Goal: Check status: Check status

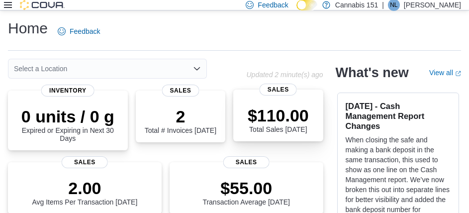
click at [241, 127] on div "$110.00 Total Sales Today Sales" at bounding box center [277, 115] width 89 height 52
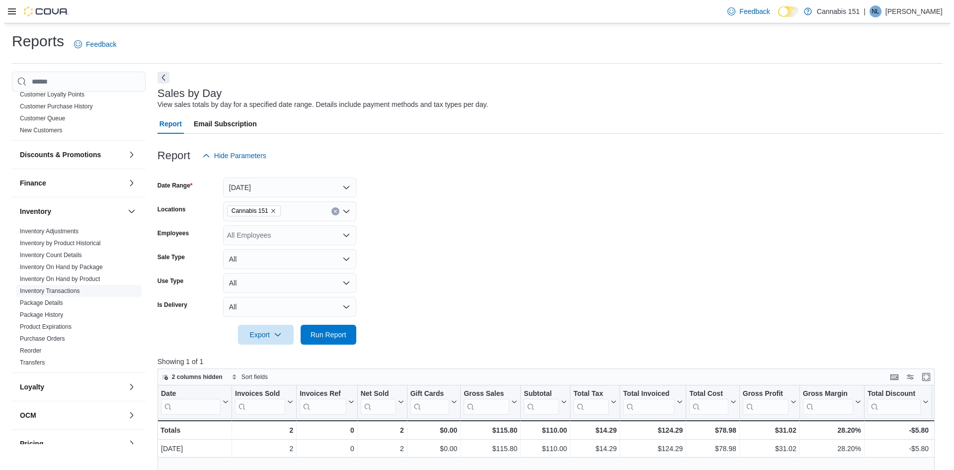
scroll to position [248, 0]
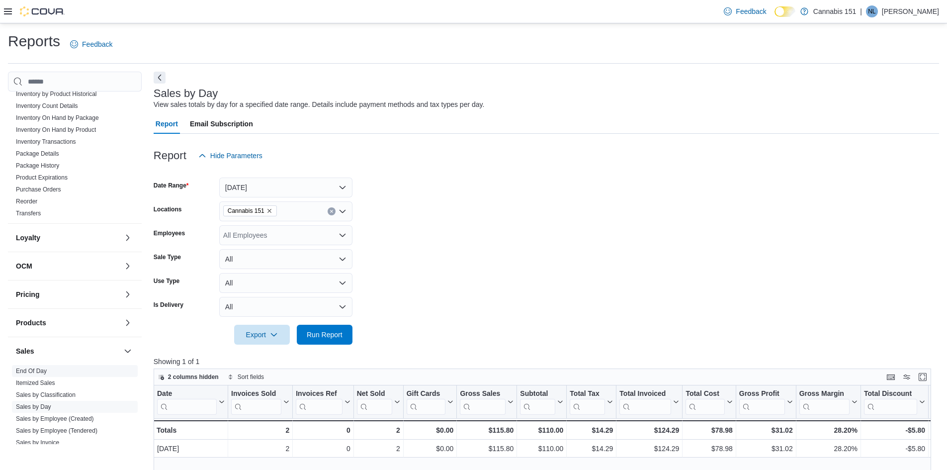
click at [27, 212] on link "End Of Day" at bounding box center [31, 370] width 31 height 7
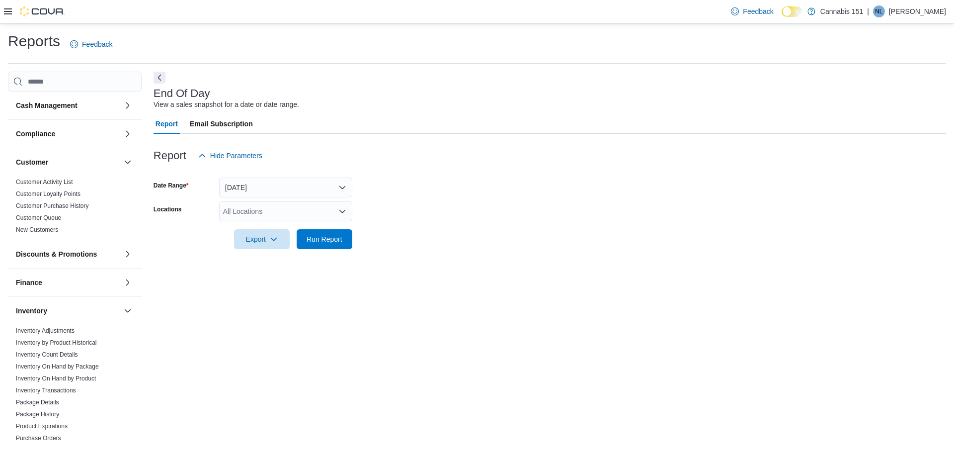
click at [10, 10] on icon at bounding box center [8, 11] width 8 height 8
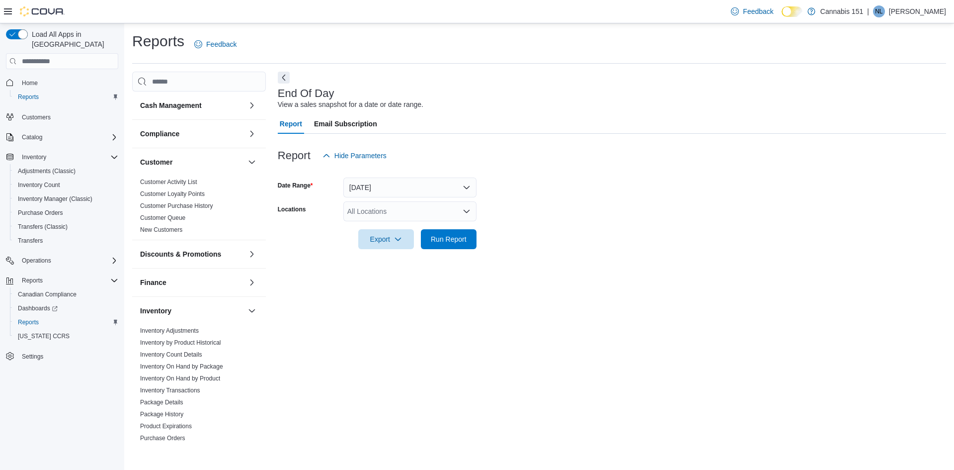
click at [42, 76] on span "Home" at bounding box center [68, 82] width 100 height 12
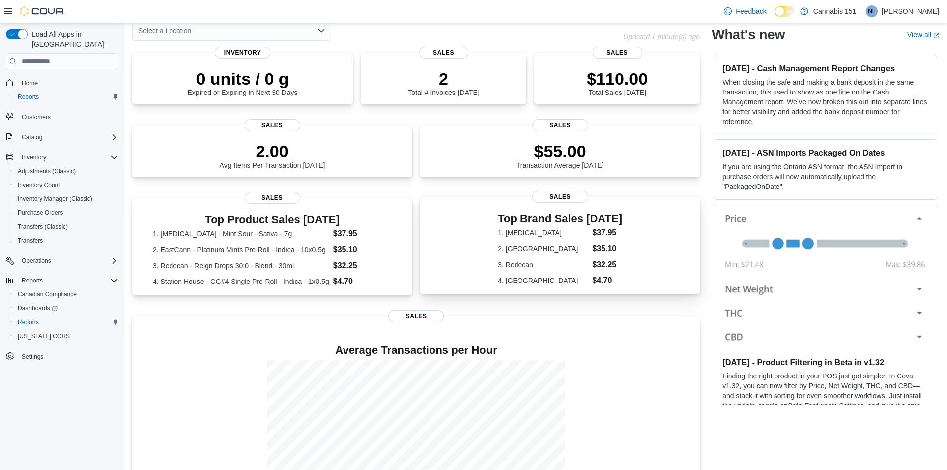
scroll to position [106, 0]
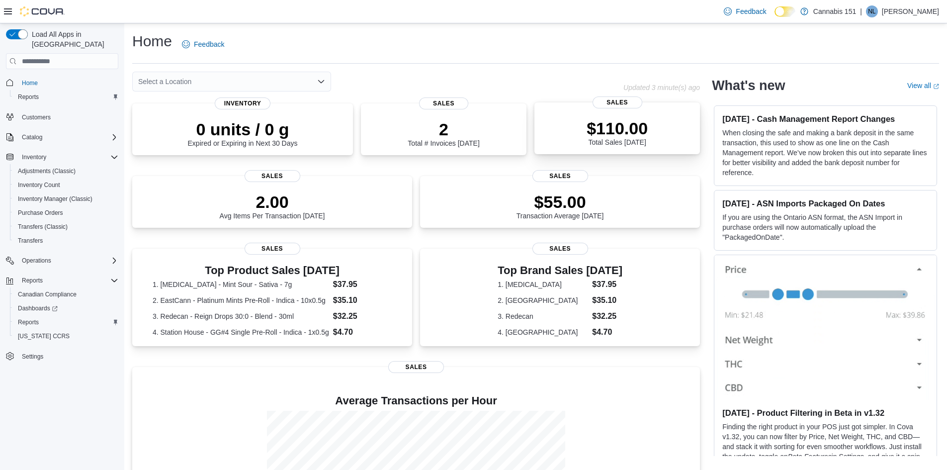
click at [644, 119] on p "$110.00" at bounding box center [616, 128] width 61 height 20
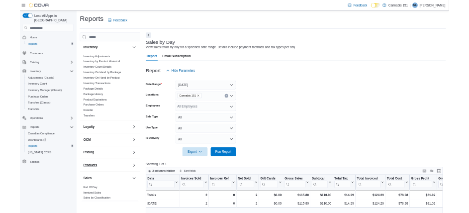
scroll to position [298, 0]
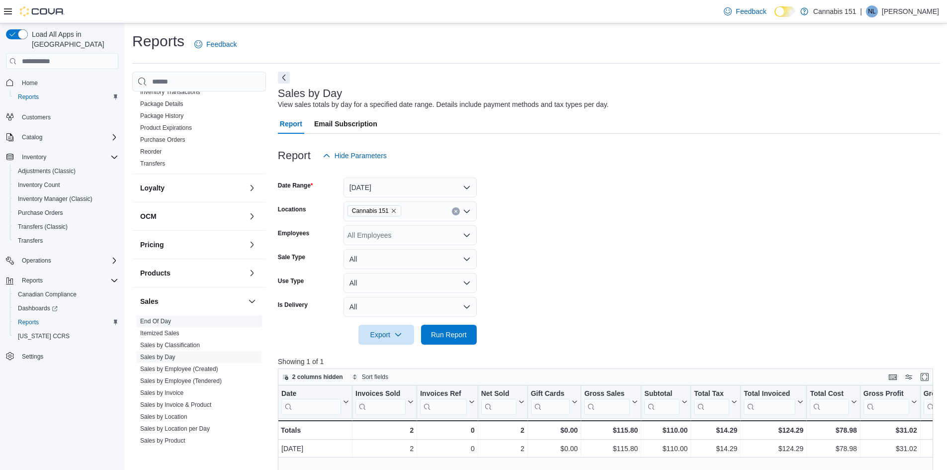
click at [156, 321] on link "End Of Day" at bounding box center [155, 321] width 31 height 7
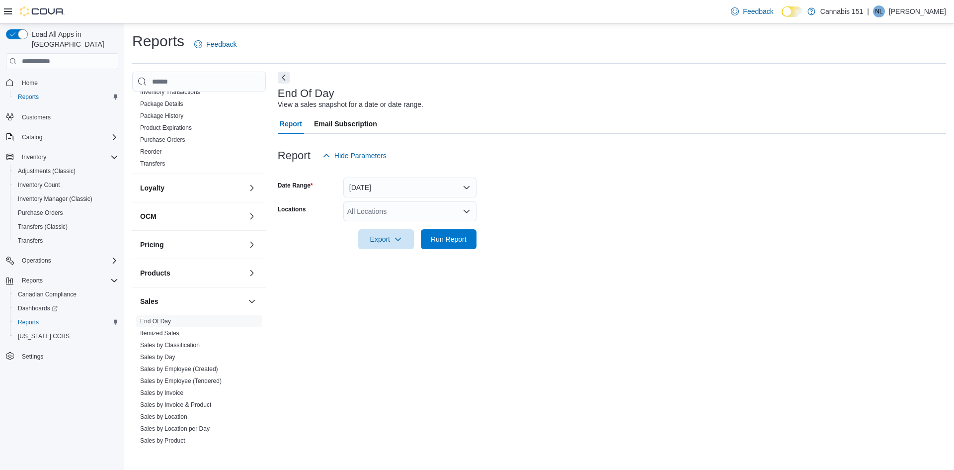
click at [459, 249] on div at bounding box center [612, 255] width 668 height 12
click at [446, 241] on span "Run Report" at bounding box center [449, 239] width 36 height 10
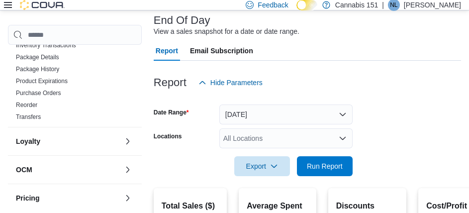
scroll to position [199, 0]
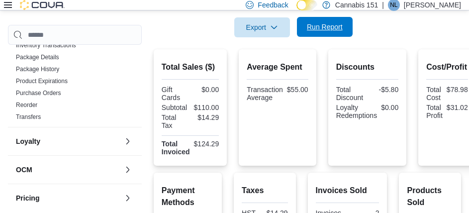
click at [325, 21] on span "Run Report" at bounding box center [325, 27] width 44 height 20
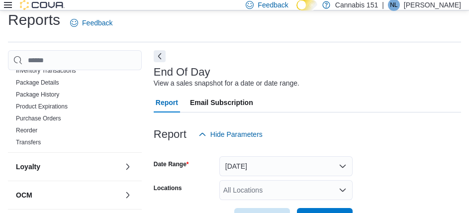
scroll to position [0, 0]
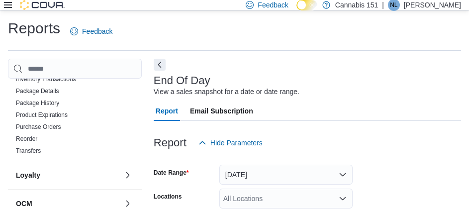
click at [372, 115] on div "Report Email Subscription" at bounding box center [307, 111] width 307 height 20
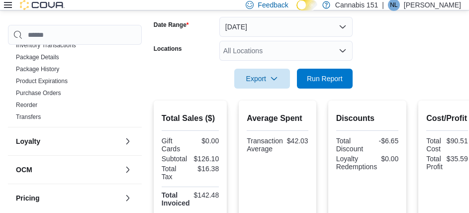
scroll to position [149, 0]
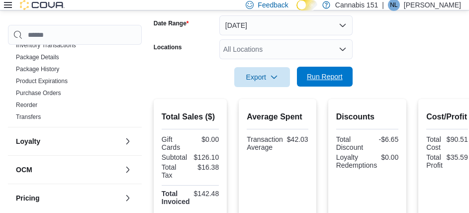
click at [321, 81] on span "Run Report" at bounding box center [325, 77] width 36 height 10
